Goal: Find specific page/section: Find specific page/section

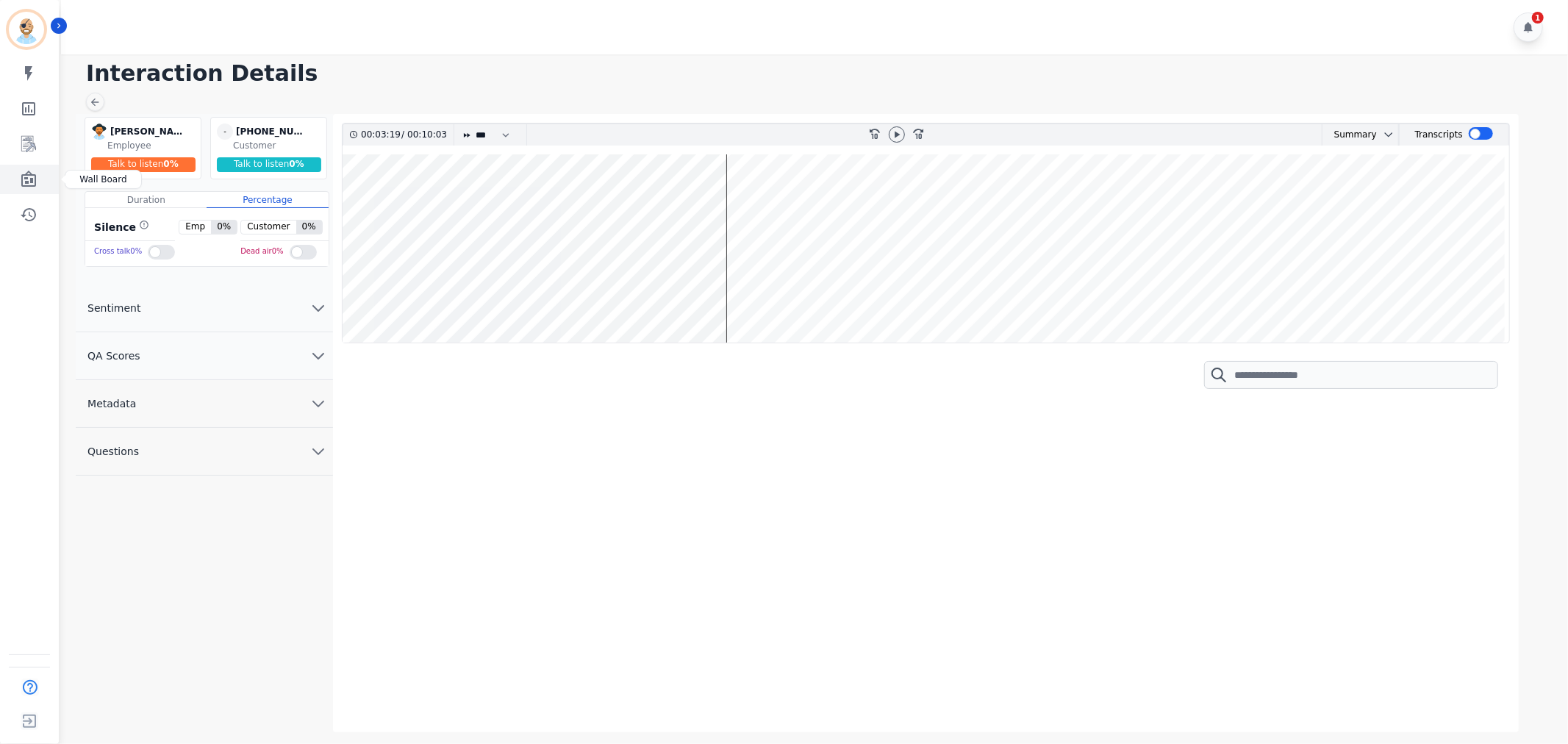
click at [26, 175] on icon "Sidebar" at bounding box center [28, 178] width 15 height 16
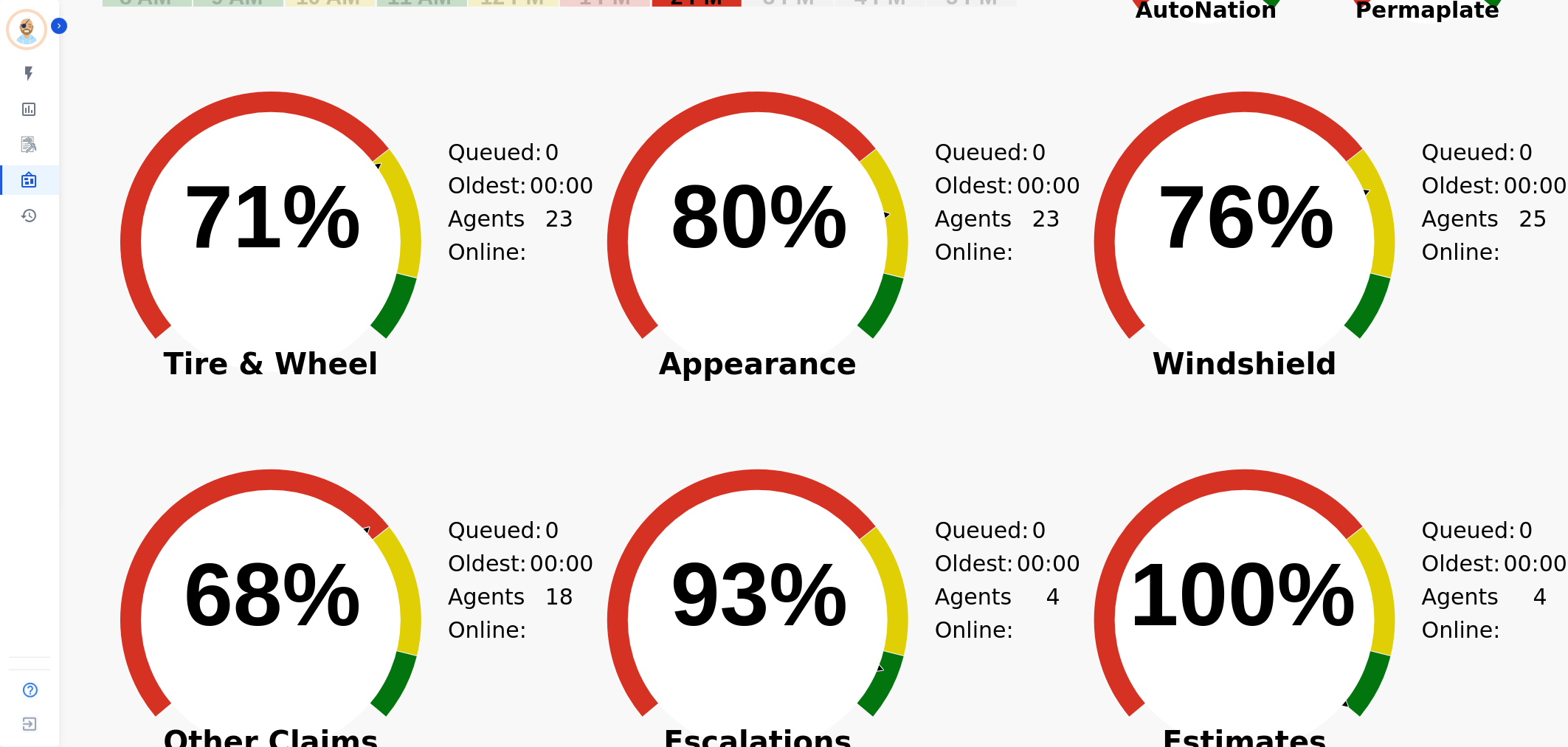
scroll to position [246, 0]
